Goal: Information Seeking & Learning: Learn about a topic

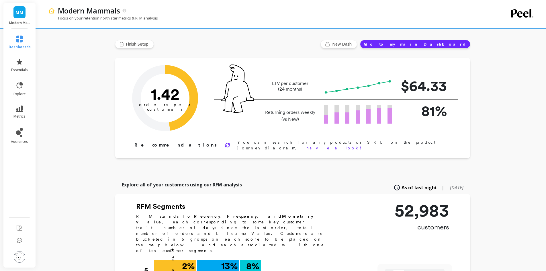
click at [18, 14] on span "MM" at bounding box center [19, 12] width 8 height 7
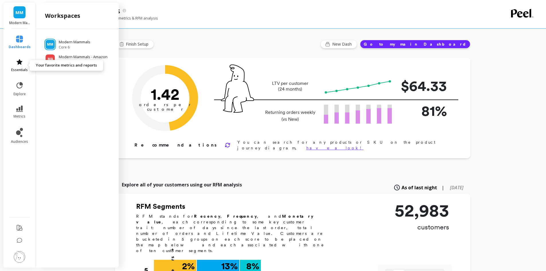
click at [19, 61] on icon at bounding box center [20, 61] width 6 height 5
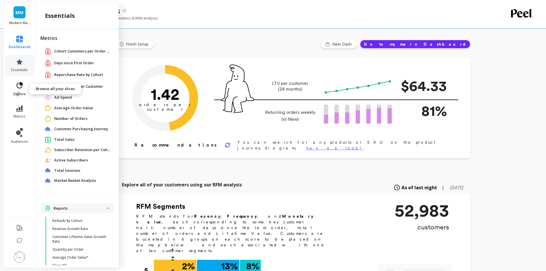
click at [19, 91] on link "explore" at bounding box center [20, 88] width 22 height 15
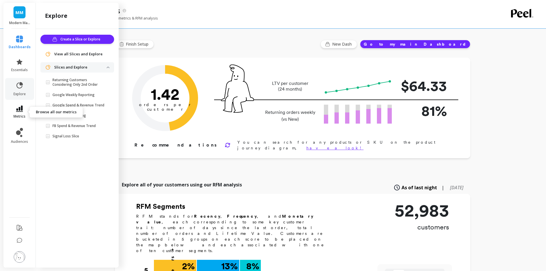
click at [23, 111] on link "metrics" at bounding box center [20, 111] width 22 height 13
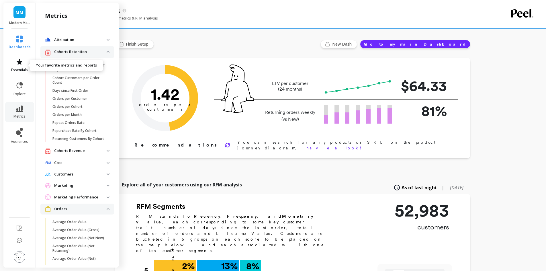
click at [16, 68] on span "essentials" at bounding box center [19, 70] width 17 height 5
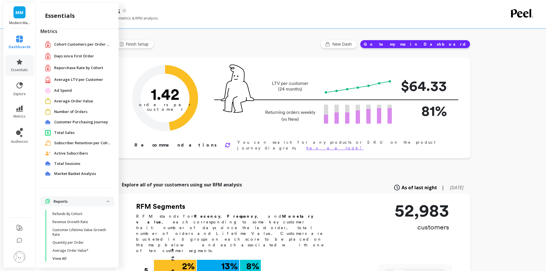
scroll to position [12, 0]
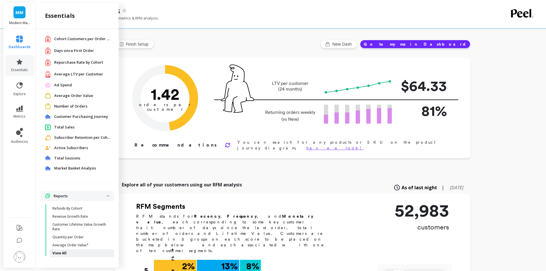
click at [57, 255] on link "View All" at bounding box center [82, 253] width 64 height 8
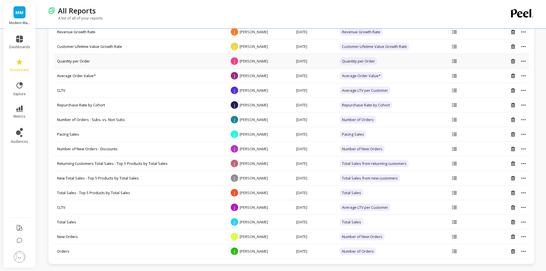
scroll to position [40, 0]
click at [66, 249] on link "Orders" at bounding box center [63, 250] width 12 height 5
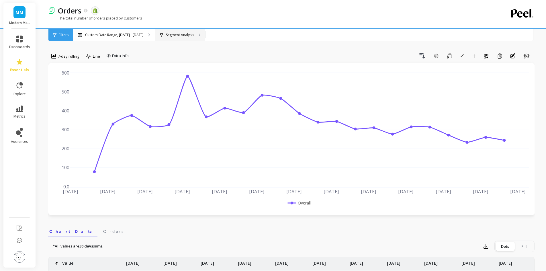
click at [172, 36] on p "Segment Analysis" at bounding box center [180, 35] width 28 height 5
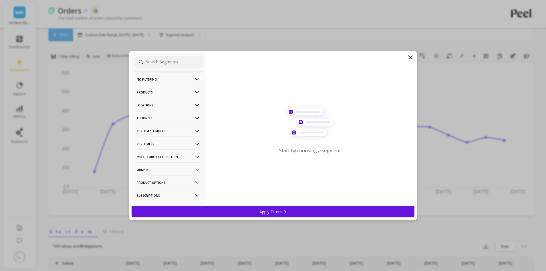
click at [150, 95] on p "Products" at bounding box center [169, 92] width 64 height 15
click at [150, 134] on p "Products" at bounding box center [144, 133] width 15 height 5
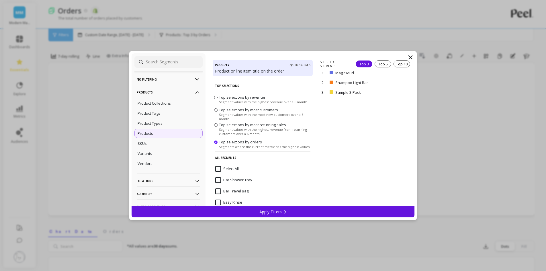
click at [410, 57] on icon at bounding box center [410, 57] width 7 height 7
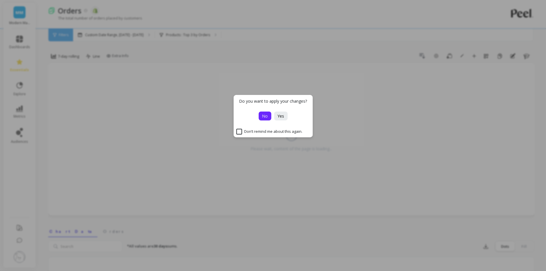
click at [262, 116] on span "No" at bounding box center [265, 115] width 6 height 5
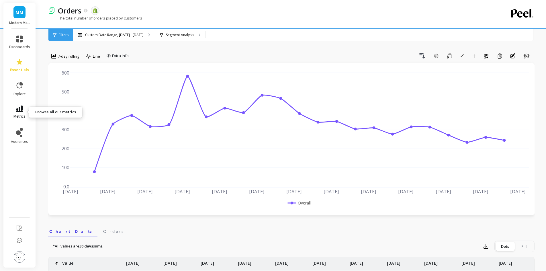
click at [20, 118] on span "metrics" at bounding box center [19, 116] width 12 height 5
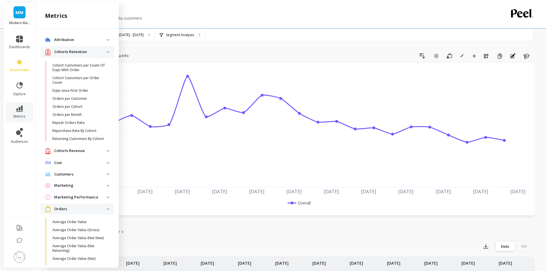
click at [74, 51] on p "Cohorts Retention" at bounding box center [80, 52] width 52 height 6
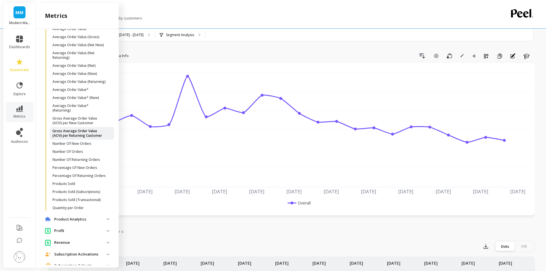
scroll to position [115, 0]
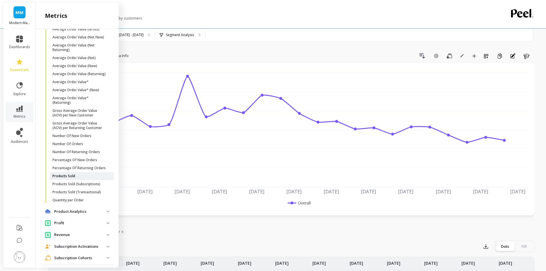
click at [73, 178] on p "Products Sold" at bounding box center [63, 176] width 23 height 5
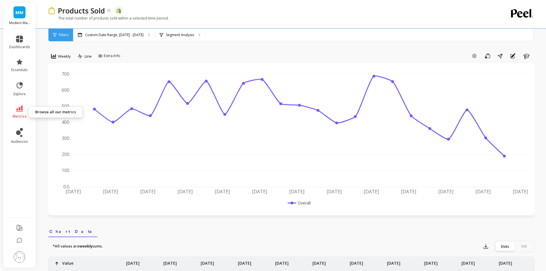
click at [19, 114] on span "metrics" at bounding box center [20, 116] width 14 height 5
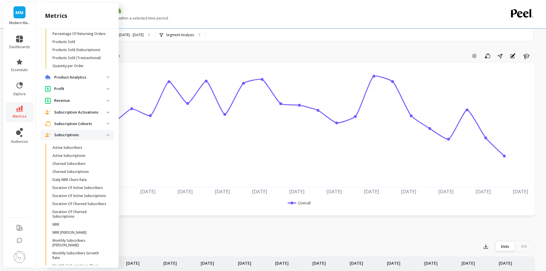
scroll to position [248, 0]
click at [77, 138] on p "Subscriptions" at bounding box center [80, 135] width 52 height 6
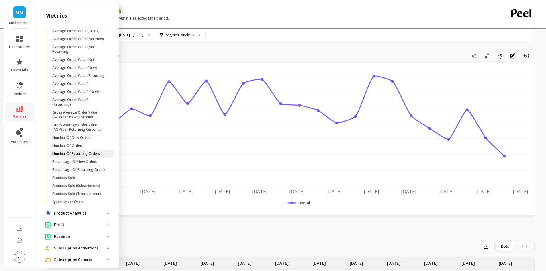
scroll to position [105, 0]
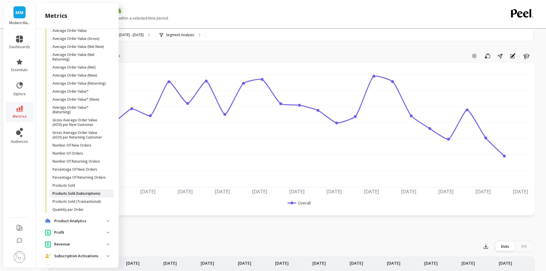
click at [72, 196] on p "Products Sold (Subscriptions)" at bounding box center [76, 193] width 48 height 5
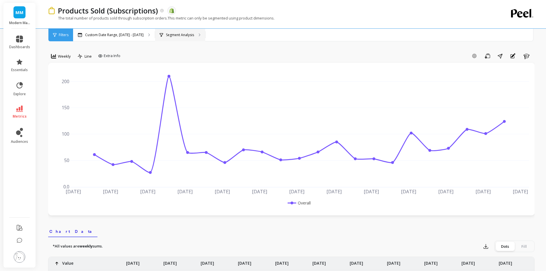
click at [177, 34] on p "Segment Analysis" at bounding box center [180, 35] width 28 height 5
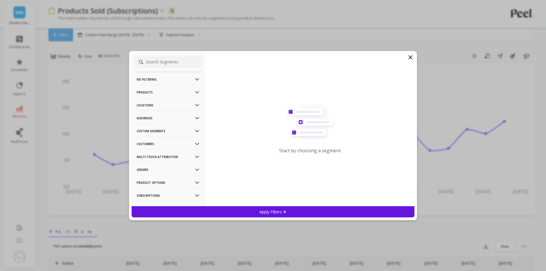
click at [155, 185] on p "Product Options" at bounding box center [169, 182] width 64 height 15
click at [159, 89] on p "Products" at bounding box center [169, 92] width 64 height 15
click at [145, 141] on p "SKUs" at bounding box center [141, 143] width 9 height 5
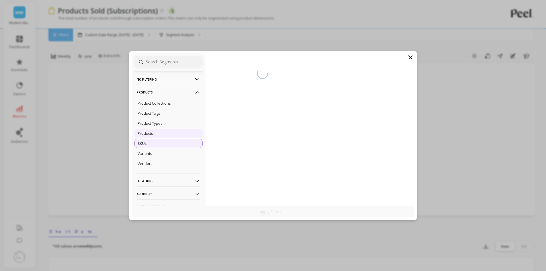
click at [145, 133] on p "Products" at bounding box center [144, 133] width 15 height 5
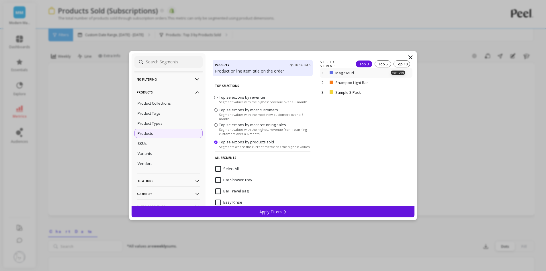
click at [339, 74] on p "Magic Mud" at bounding box center [358, 72] width 47 height 5
click at [390, 92] on p "remove" at bounding box center [397, 92] width 15 height 4
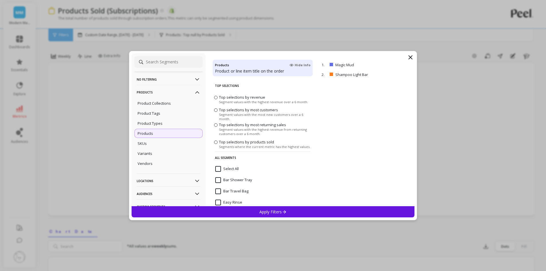
click at [283, 209] on icon at bounding box center [284, 211] width 5 height 5
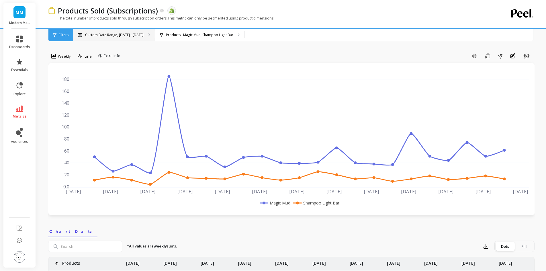
click at [103, 32] on div "Custom Date Range, [DATE] - [DATE]" at bounding box center [114, 35] width 82 height 13
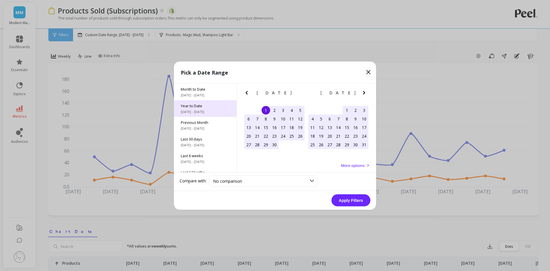
click at [189, 106] on span "Year to Date" at bounding box center [205, 105] width 49 height 5
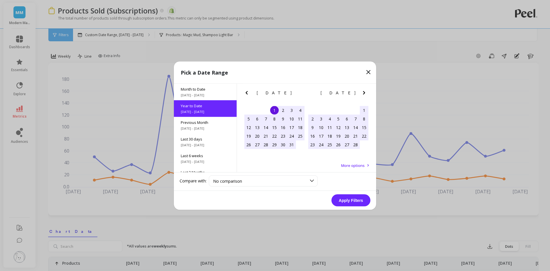
click at [345, 202] on button "Apply Filters" at bounding box center [350, 200] width 39 height 12
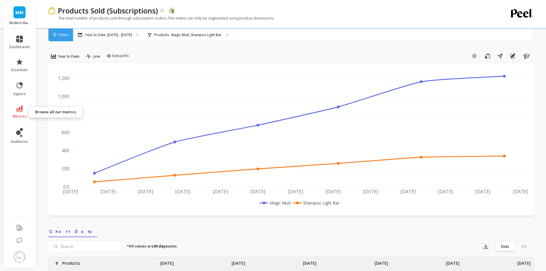
click at [19, 113] on link "metrics" at bounding box center [19, 111] width 21 height 13
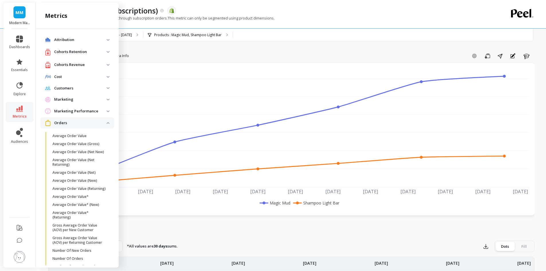
scroll to position [105, 0]
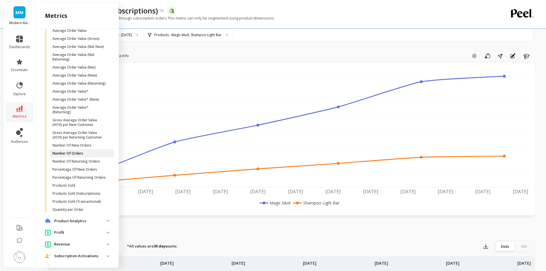
click at [81, 156] on p "Number Of Orders" at bounding box center [67, 153] width 31 height 5
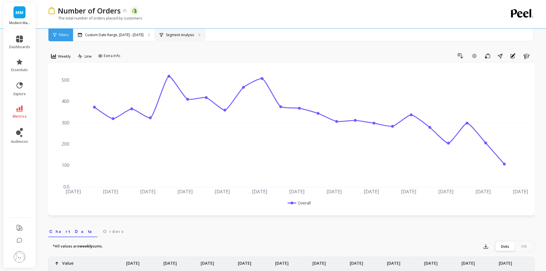
click at [180, 31] on div "Segment Analysis" at bounding box center [180, 35] width 50 height 13
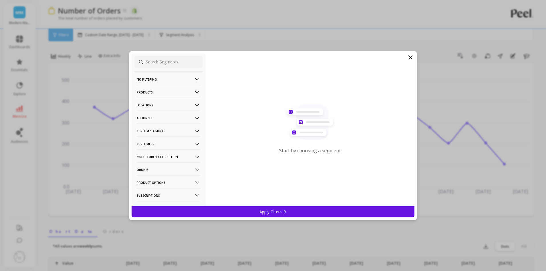
click at [169, 93] on p "Products" at bounding box center [169, 92] width 64 height 15
click at [150, 132] on p "Products" at bounding box center [144, 133] width 15 height 5
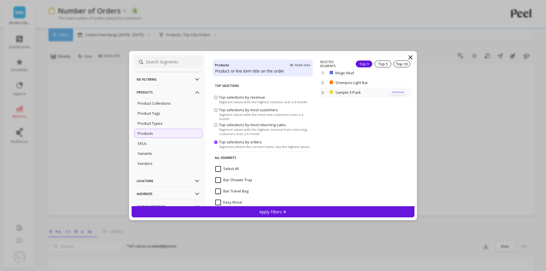
click at [390, 91] on p "remove" at bounding box center [397, 92] width 15 height 4
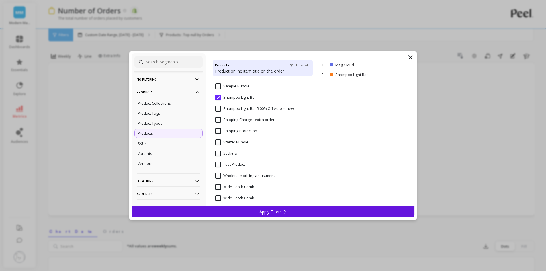
scroll to position [307, 0]
click at [289, 213] on div "Apply Filters" at bounding box center [272, 211] width 283 height 11
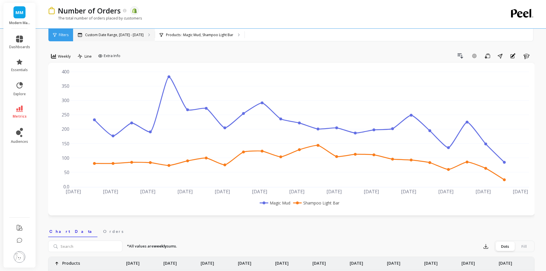
click at [104, 35] on p "Custom Date Range, [DATE] - [DATE]" at bounding box center [114, 35] width 58 height 5
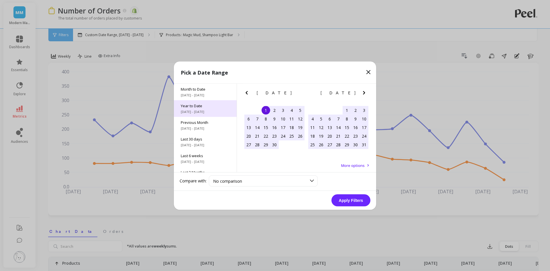
click at [204, 110] on span "[DATE] - [DATE]" at bounding box center [205, 111] width 49 height 5
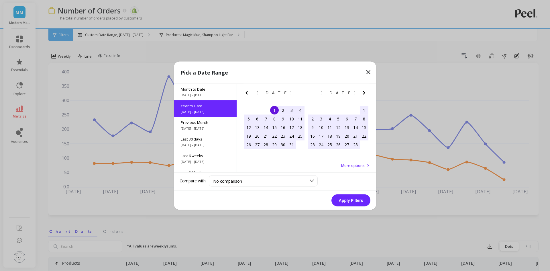
click at [342, 199] on button "Apply Filters" at bounding box center [350, 200] width 39 height 12
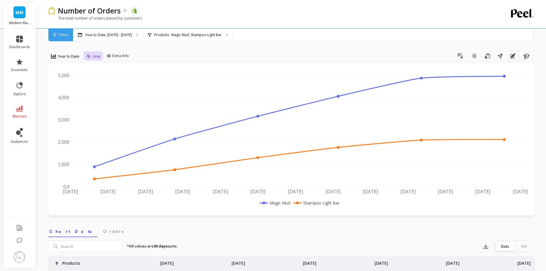
click at [94, 55] on span "Line" at bounding box center [96, 56] width 7 height 5
click at [100, 81] on div "Bar" at bounding box center [104, 79] width 33 height 5
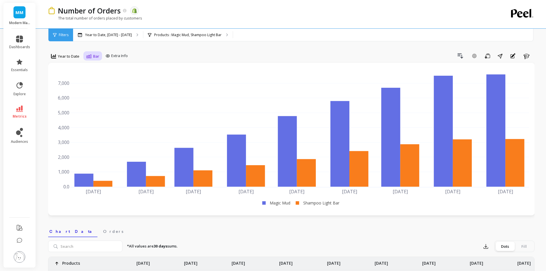
click at [94, 53] on div "Bar" at bounding box center [92, 56] width 13 height 7
click at [106, 103] on div "Pie" at bounding box center [104, 101] width 33 height 5
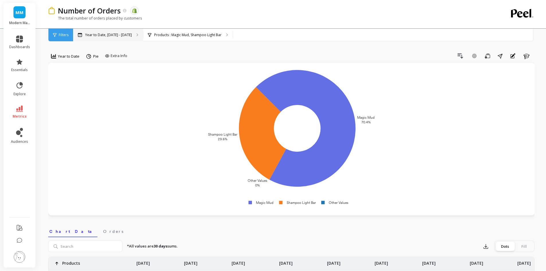
click at [123, 34] on p "Year to Date, [DATE] - [DATE]" at bounding box center [108, 35] width 47 height 5
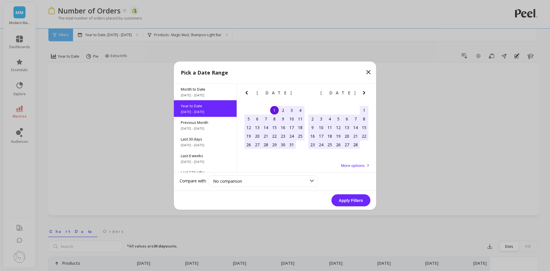
click at [366, 74] on icon at bounding box center [368, 71] width 7 height 7
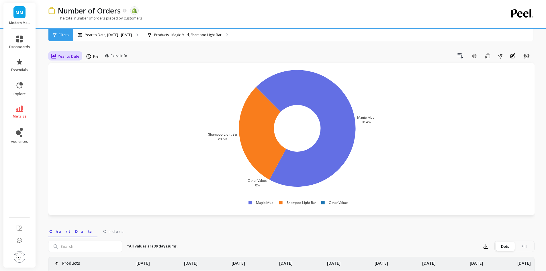
click at [60, 59] on div "Year to Date" at bounding box center [65, 56] width 28 height 7
click at [64, 100] on div "Monthly" at bounding box center [69, 101] width 33 height 5
click at [66, 58] on span "Monthly" at bounding box center [65, 56] width 14 height 5
click at [150, 55] on div "Drill Down Add Goal Save Share Annotations Learn" at bounding box center [328, 55] width 412 height 9
click at [84, 57] on div "Pie" at bounding box center [85, 56] width 12 height 7
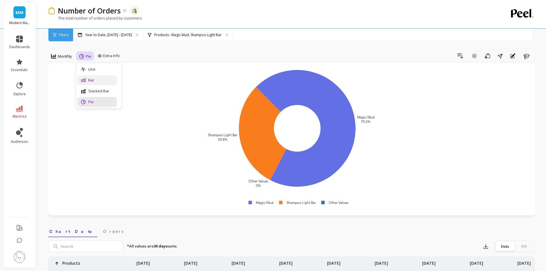
click at [90, 80] on div "Bar" at bounding box center [97, 79] width 33 height 5
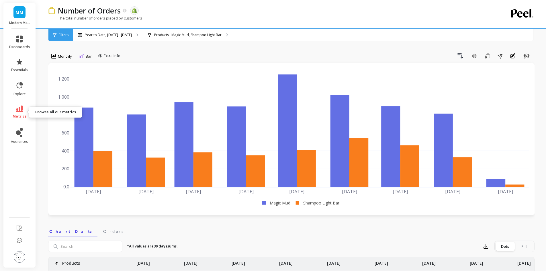
click at [19, 115] on span "metrics" at bounding box center [20, 116] width 14 height 5
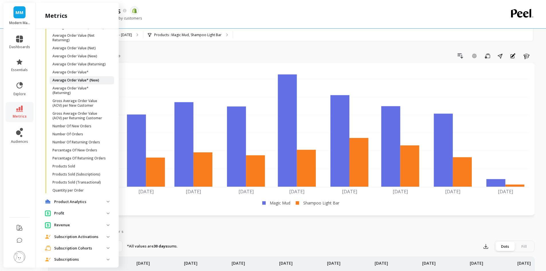
scroll to position [134, 0]
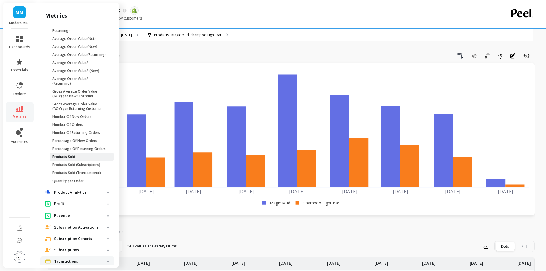
click at [67, 159] on p "Products Sold" at bounding box center [63, 156] width 23 height 5
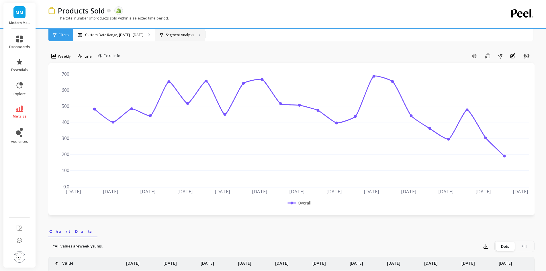
click at [174, 30] on div "Segment Analysis" at bounding box center [180, 35] width 50 height 13
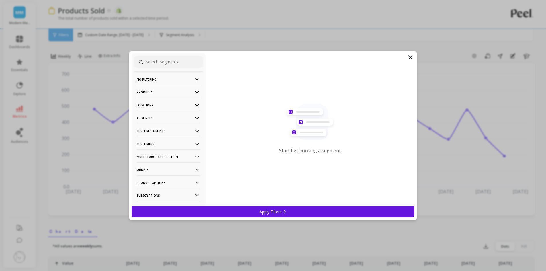
click at [161, 96] on p "Products" at bounding box center [169, 92] width 64 height 15
click at [158, 103] on p "Product Collections" at bounding box center [153, 103] width 33 height 5
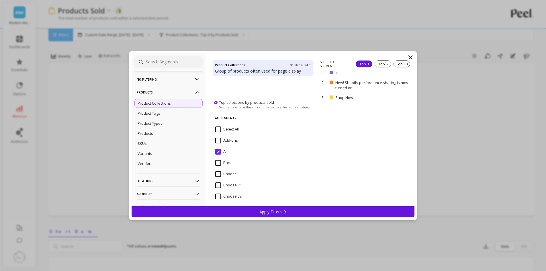
scroll to position [75, 0]
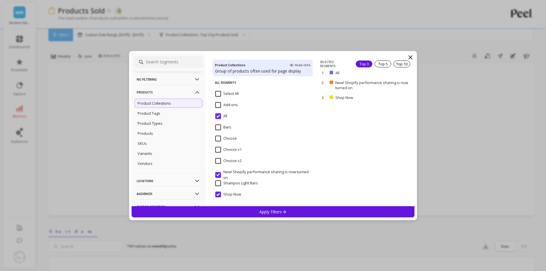
click at [217, 116] on input "All" at bounding box center [221, 116] width 12 height 6
click at [218, 175] on on "New! Shopify performance sharing is now turned on" at bounding box center [262, 174] width 95 height 11
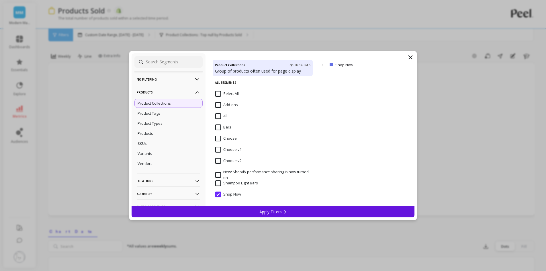
click at [218, 194] on Now "Shop Now" at bounding box center [228, 194] width 26 height 6
click at [217, 129] on input "Bars" at bounding box center [223, 127] width 16 height 6
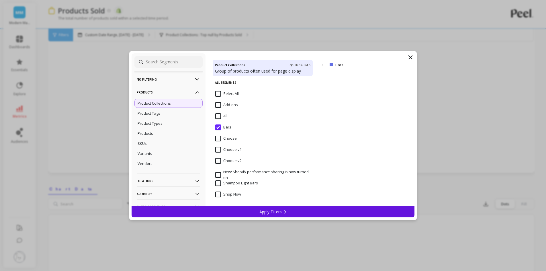
scroll to position [29, 0]
click at [156, 112] on p "Product Tags" at bounding box center [148, 113] width 23 height 5
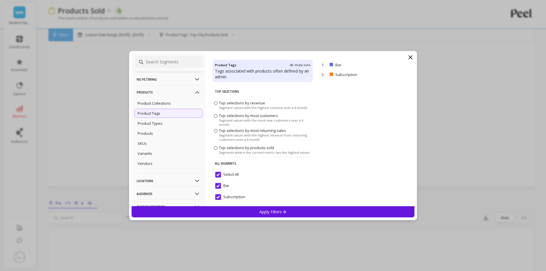
scroll to position [3, 0]
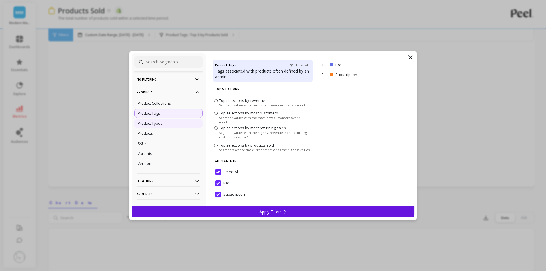
click at [161, 121] on p "Product Types" at bounding box center [149, 123] width 25 height 5
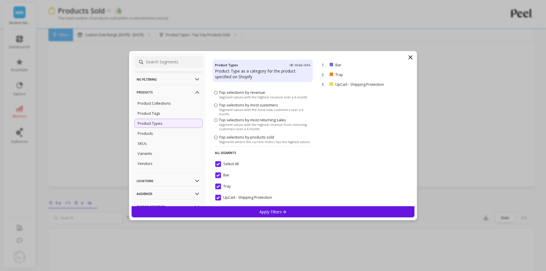
scroll to position [14, 0]
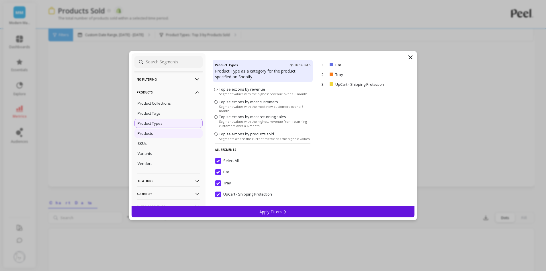
click at [145, 134] on p "Products" at bounding box center [144, 133] width 15 height 5
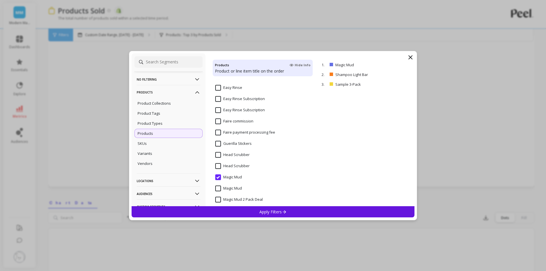
scroll to position [86, 0]
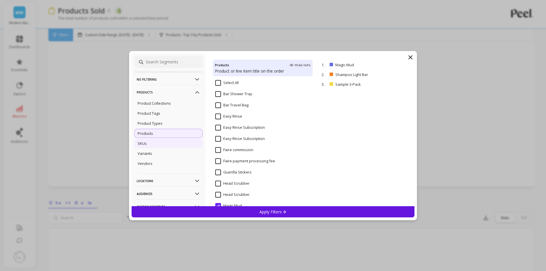
click at [162, 144] on div "SKUs" at bounding box center [168, 143] width 68 height 9
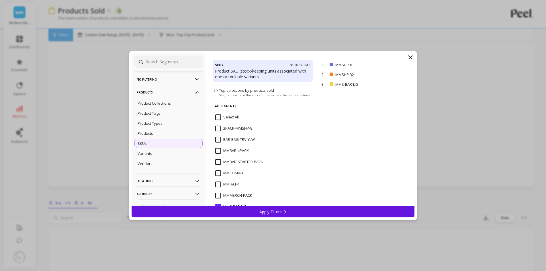
scroll to position [86, 0]
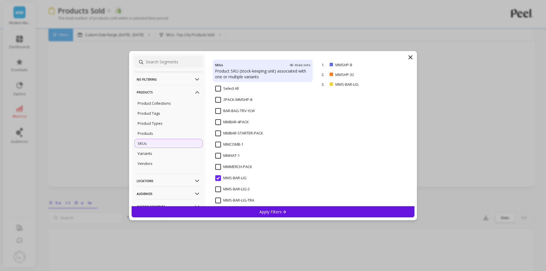
click at [217, 123] on input "MMBAR-4PACK" at bounding box center [232, 122] width 34 height 6
click at [217, 135] on input "MMBAR-STARTER-PACK" at bounding box center [239, 133] width 48 height 6
click at [280, 211] on p "Apply Filters" at bounding box center [272, 211] width 27 height 5
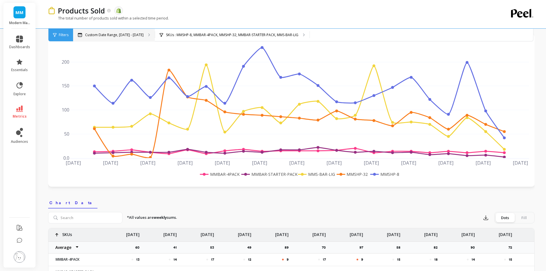
click at [124, 33] on p "Custom Date Range, [DATE] - [DATE]" at bounding box center [114, 35] width 58 height 5
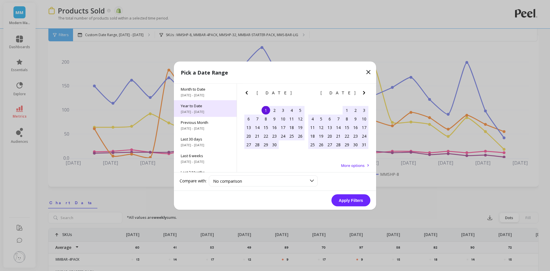
click at [207, 110] on span "[DATE] - [DATE]" at bounding box center [205, 111] width 49 height 5
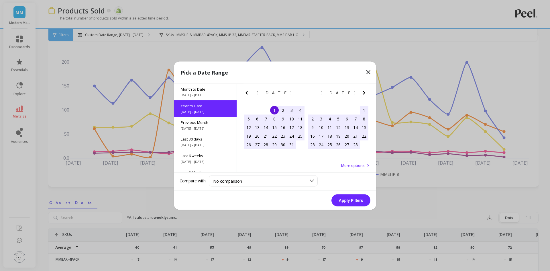
click at [276, 110] on div "1" at bounding box center [274, 110] width 9 height 9
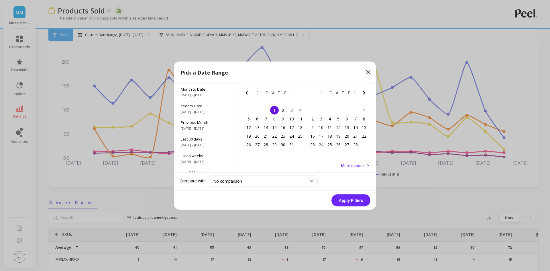
click at [363, 92] on icon "Next Month" at bounding box center [364, 92] width 7 height 7
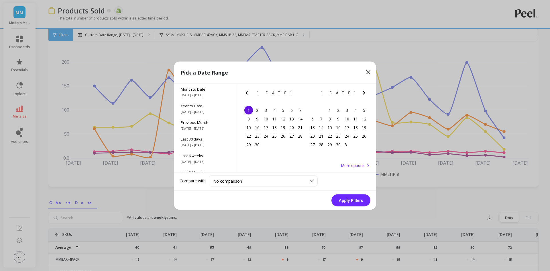
click at [363, 92] on icon "Next Month" at bounding box center [364, 92] width 7 height 7
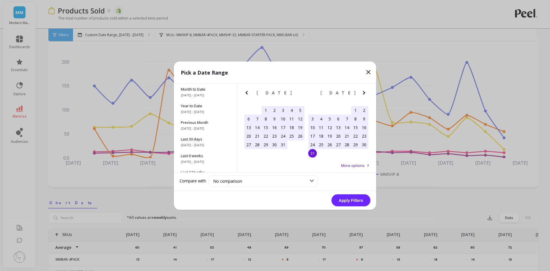
click at [310, 155] on div "31" at bounding box center [312, 153] width 9 height 9
click at [346, 203] on button "Apply Filters" at bounding box center [350, 200] width 39 height 12
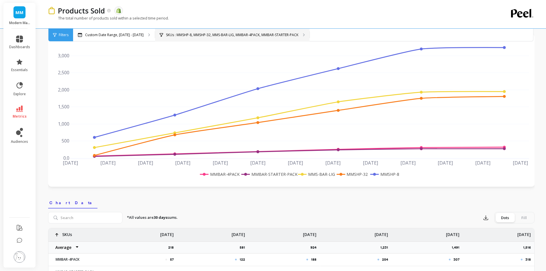
click at [214, 33] on p "SKUs : MMSHP-8, MMSHP-32, MMS-BAR-LIG, MMBAR-4PACK, MMBAR-STARTER-PACK" at bounding box center [232, 35] width 132 height 5
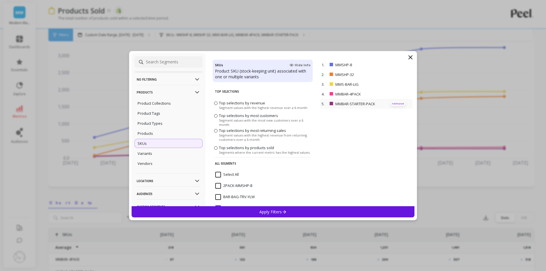
click at [397, 103] on p "remove" at bounding box center [397, 103] width 15 height 4
click at [277, 211] on p "Apply Filters" at bounding box center [272, 211] width 27 height 5
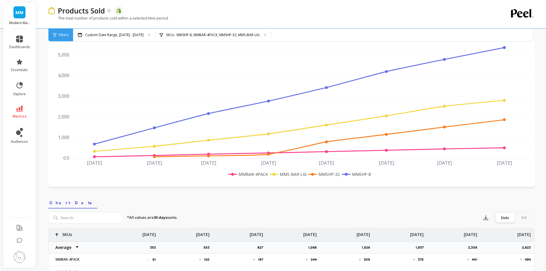
click at [17, 13] on span "MM" at bounding box center [19, 12] width 8 height 7
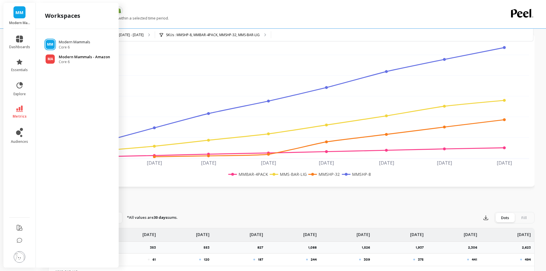
click at [86, 58] on p "Modern Mammals - Amazon" at bounding box center [84, 57] width 51 height 6
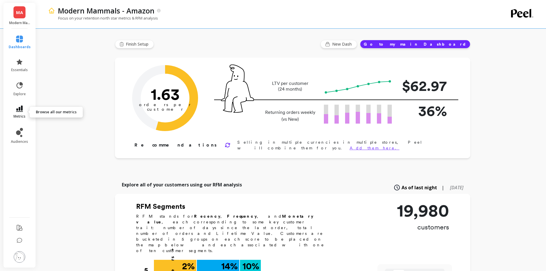
click at [20, 115] on span "metrics" at bounding box center [19, 116] width 12 height 5
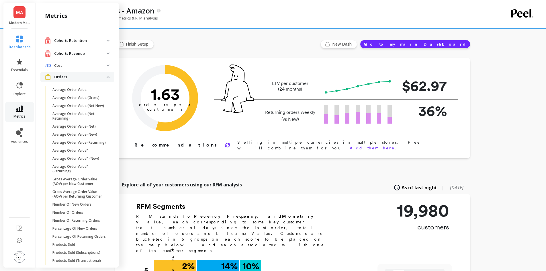
scroll to position [64, 0]
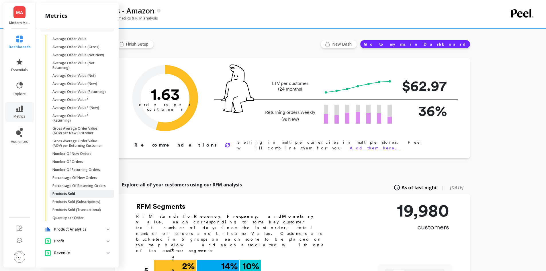
click at [80, 193] on span "Products Sold" at bounding box center [79, 193] width 55 height 5
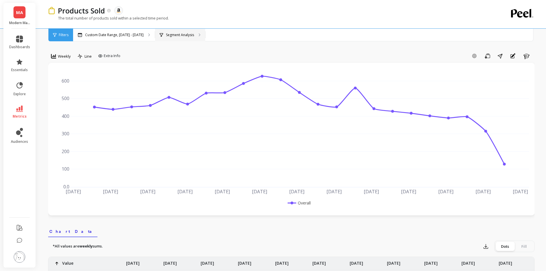
click at [176, 36] on p "Segment Analysis" at bounding box center [180, 35] width 28 height 5
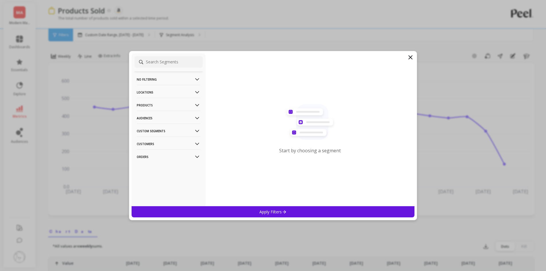
click at [155, 102] on p "Products" at bounding box center [169, 105] width 64 height 15
click at [146, 134] on div "SKUs" at bounding box center [168, 135] width 68 height 9
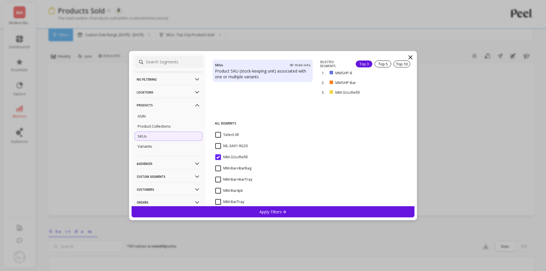
scroll to position [86, 0]
click at [216, 145] on input "MM-Bar4pk" at bounding box center [229, 144] width 28 height 6
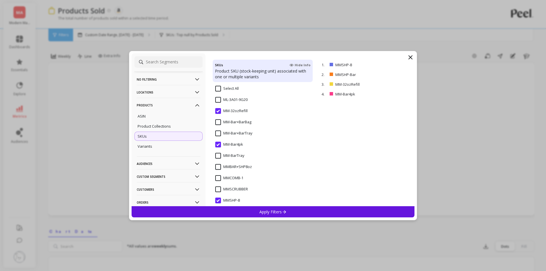
scroll to position [103, 0]
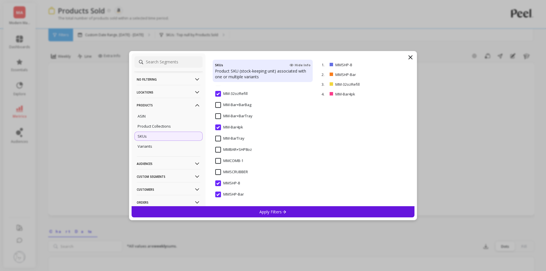
click at [236, 211] on div "Apply Filters" at bounding box center [272, 211] width 283 height 11
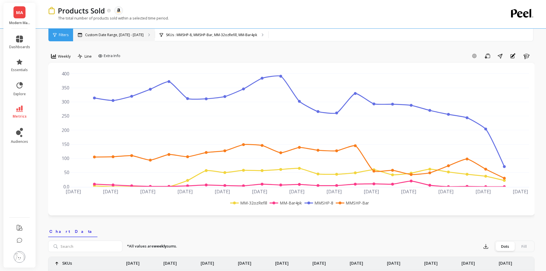
click at [126, 35] on p "Custom Date Range, [DATE] - [DATE]" at bounding box center [114, 35] width 58 height 5
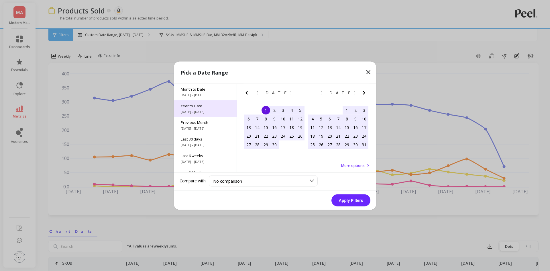
click at [205, 110] on span "[DATE] - [DATE]" at bounding box center [205, 111] width 49 height 5
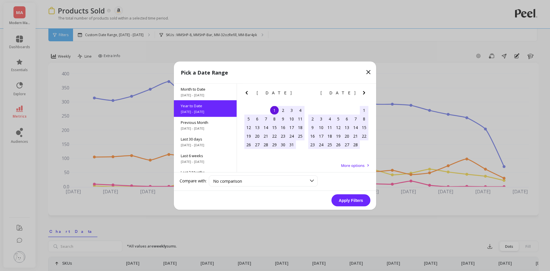
click at [276, 111] on div "1" at bounding box center [274, 110] width 9 height 9
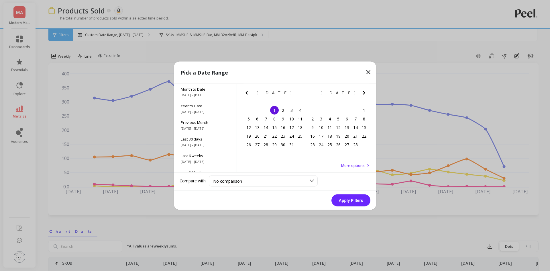
click at [364, 93] on icon "Next Month" at bounding box center [364, 92] width 2 height 3
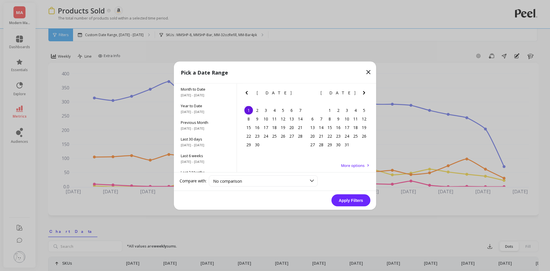
click at [364, 93] on icon "Next Month" at bounding box center [364, 92] width 2 height 3
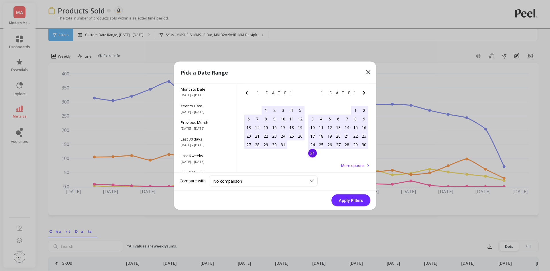
click at [313, 155] on div "31" at bounding box center [312, 153] width 9 height 9
click at [341, 203] on button "Apply Filters" at bounding box center [350, 200] width 39 height 12
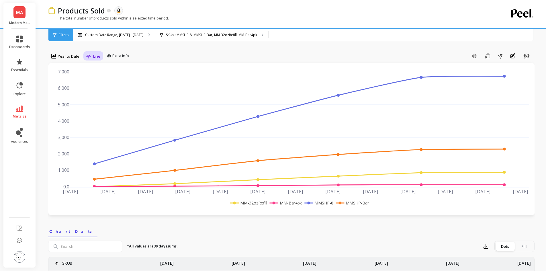
click at [97, 59] on span "Line" at bounding box center [96, 56] width 7 height 5
click at [102, 81] on div "Bar" at bounding box center [104, 79] width 33 height 5
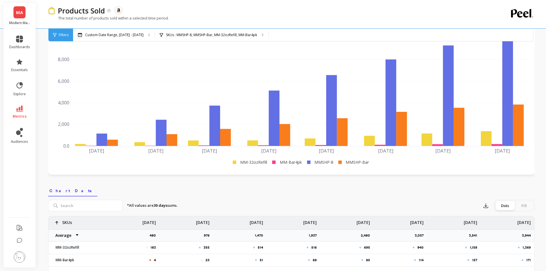
scroll to position [29, 0]
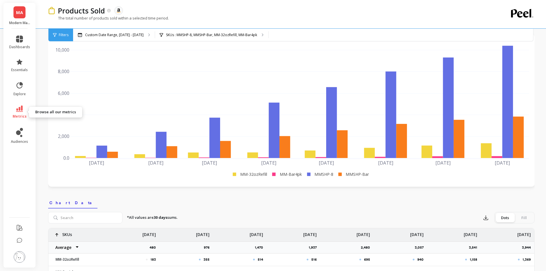
click at [17, 108] on icon at bounding box center [19, 108] width 7 height 6
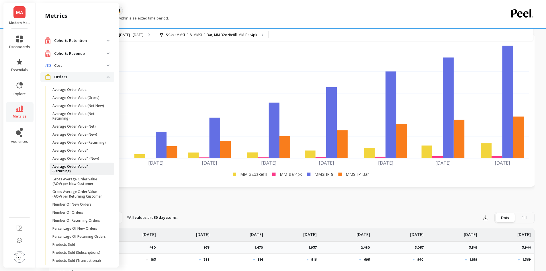
scroll to position [64, 0]
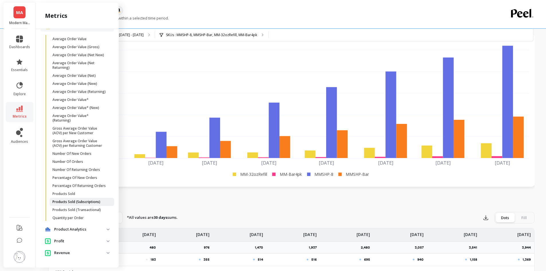
click at [85, 200] on p "Products Sold (Subscriptions)" at bounding box center [76, 201] width 48 height 5
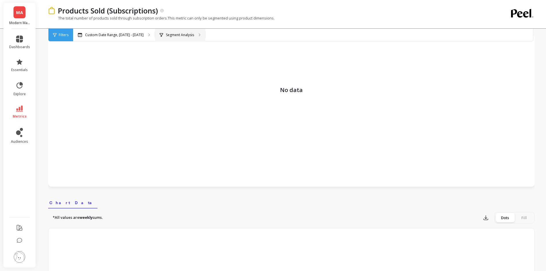
click at [174, 34] on p "Segment Analysis" at bounding box center [180, 35] width 28 height 5
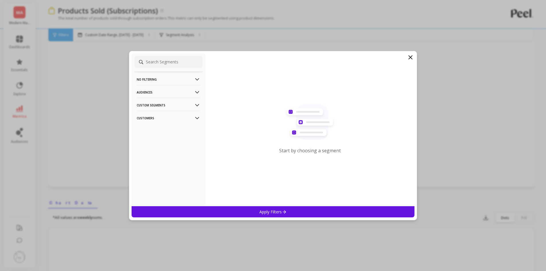
click at [412, 57] on icon at bounding box center [410, 57] width 7 height 7
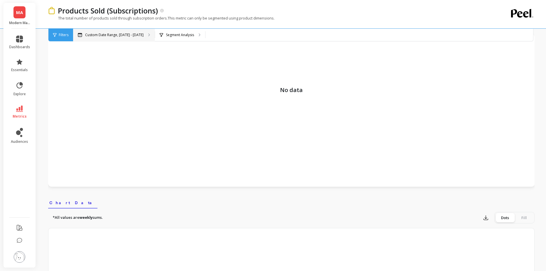
click at [107, 35] on p "Custom Date Range, [DATE] - [DATE]" at bounding box center [114, 35] width 58 height 5
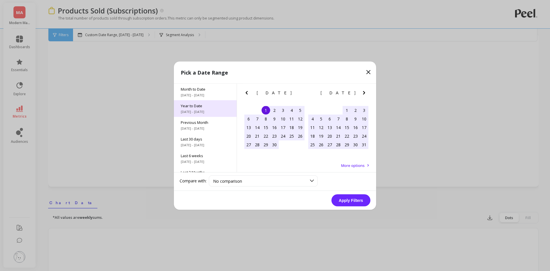
click at [205, 108] on div "Year to Date [DATE] - [DATE]" at bounding box center [205, 108] width 63 height 17
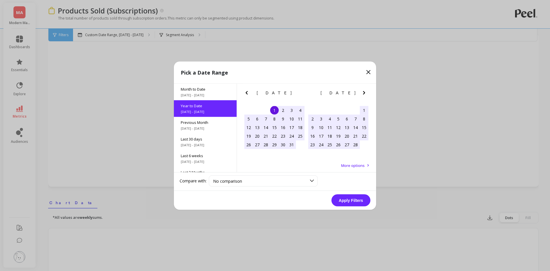
click at [349, 202] on button "Apply Filters" at bounding box center [350, 200] width 39 height 12
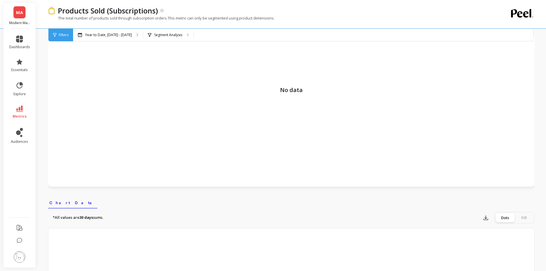
click at [20, 13] on span "MA" at bounding box center [19, 12] width 7 height 7
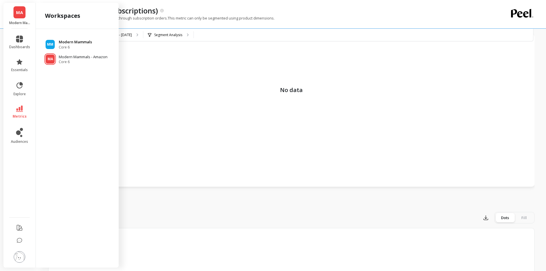
click at [92, 42] on div "MM Modern Mammals Core 6" at bounding box center [77, 44] width 74 height 10
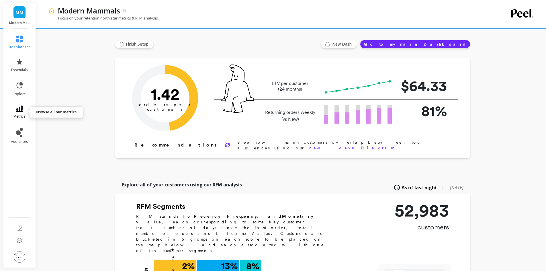
click at [17, 110] on icon at bounding box center [19, 108] width 7 height 6
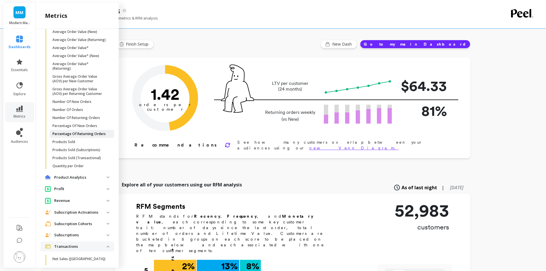
scroll to position [150, 0]
click at [82, 142] on span "Products Sold" at bounding box center [79, 140] width 55 height 5
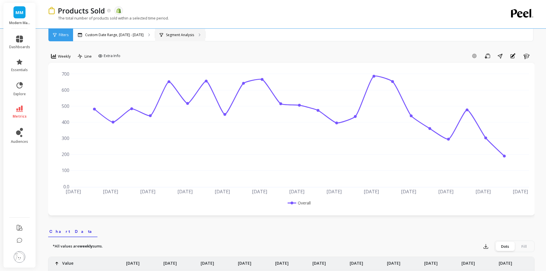
click at [171, 38] on div "Segment Analysis" at bounding box center [180, 35] width 50 height 13
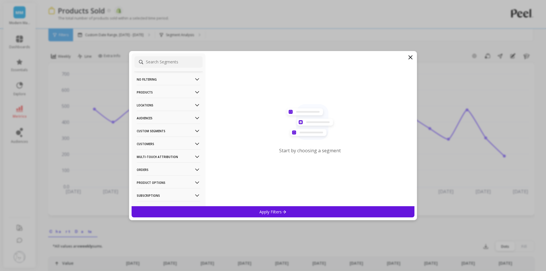
click at [170, 86] on p "Products" at bounding box center [169, 92] width 64 height 15
click at [144, 144] on p "SKUs" at bounding box center [141, 143] width 9 height 5
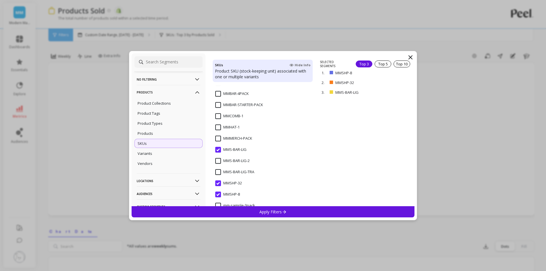
scroll to position [115, 0]
click at [219, 93] on input "MMBAR-4PACK" at bounding box center [232, 94] width 34 height 6
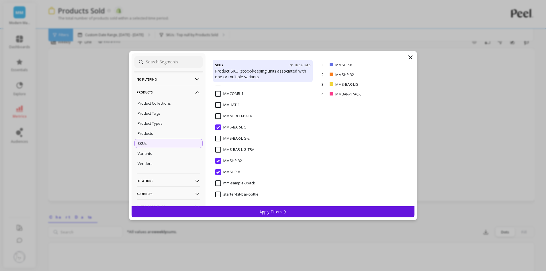
scroll to position [29, 0]
click at [287, 211] on div "Apply Filters" at bounding box center [272, 211] width 283 height 11
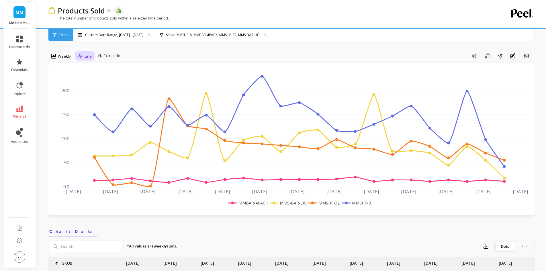
click at [80, 58] on icon at bounding box center [80, 56] width 5 height 5
click at [90, 82] on div "Bar" at bounding box center [96, 79] width 33 height 5
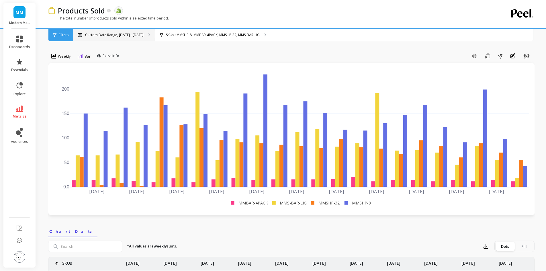
click at [96, 33] on p "Custom Date Range, [DATE] - [DATE]" at bounding box center [114, 35] width 58 height 5
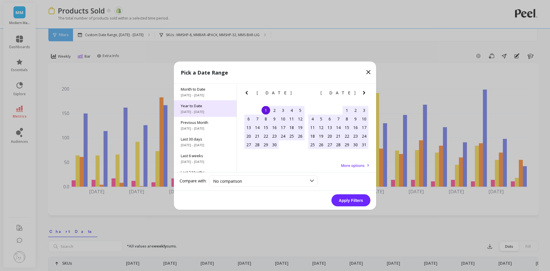
click at [200, 108] on div "Year to Date [DATE] - [DATE]" at bounding box center [205, 108] width 63 height 17
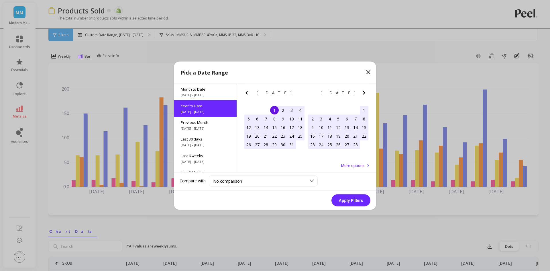
click at [352, 200] on button "Apply Filters" at bounding box center [350, 200] width 39 height 12
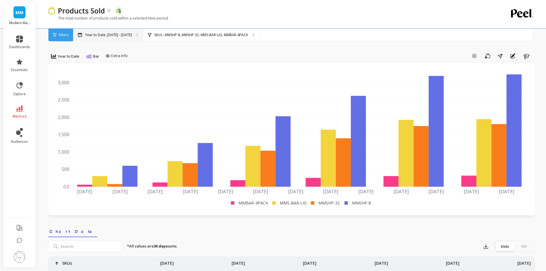
click at [96, 36] on p "Year to Date, [DATE] - [DATE]" at bounding box center [108, 35] width 47 height 5
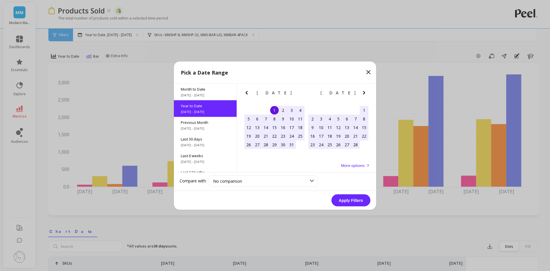
click at [273, 111] on div "1" at bounding box center [274, 110] width 9 height 9
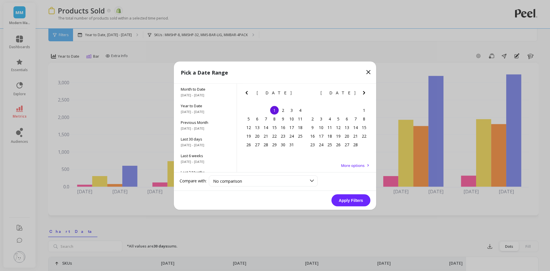
click at [362, 92] on icon "Next Month" at bounding box center [364, 92] width 7 height 7
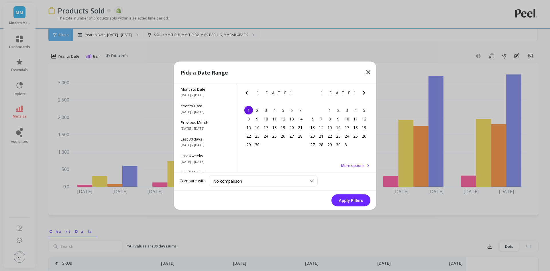
click at [362, 92] on icon "Next Month" at bounding box center [364, 92] width 7 height 7
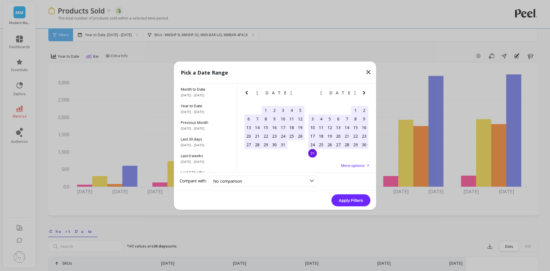
click at [310, 153] on div "31" at bounding box center [312, 153] width 9 height 9
click at [349, 200] on button "Apply Filters" at bounding box center [350, 200] width 39 height 12
